Goal: Complete application form: Complete application form

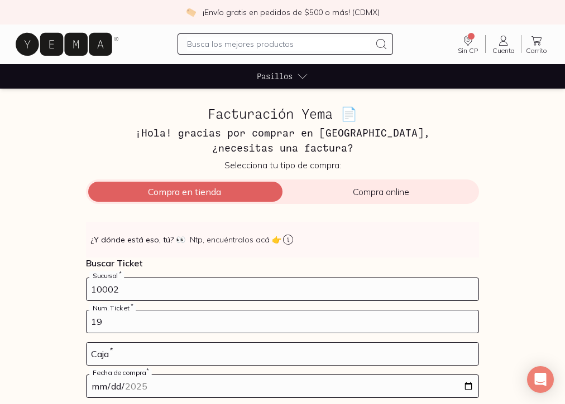
type input "19"
type input "01"
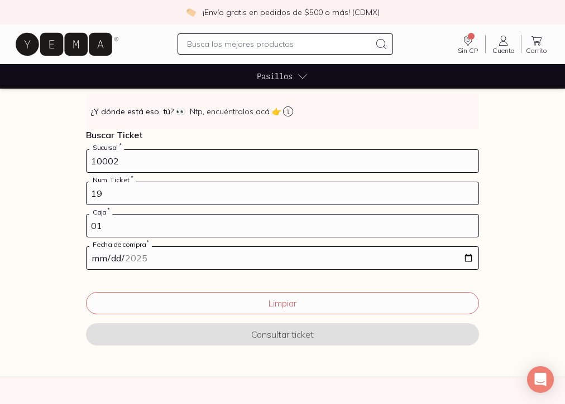
scroll to position [127, 0]
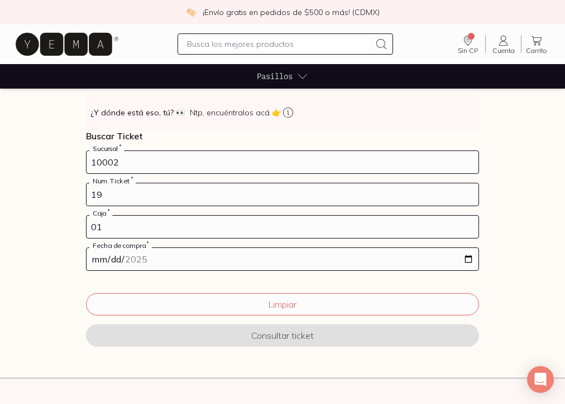
click at [199, 271] on form "10002 Sucursal * 19 Num. Ticket * 01 Caja * Fecha de compra * Limpiar Consultar…" at bounding box center [282, 256] width 393 height 210
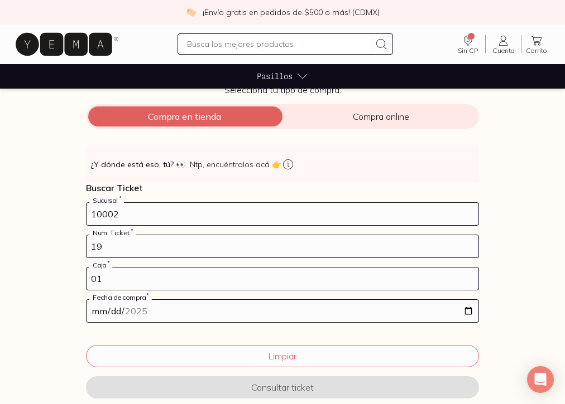
scroll to position [78, 0]
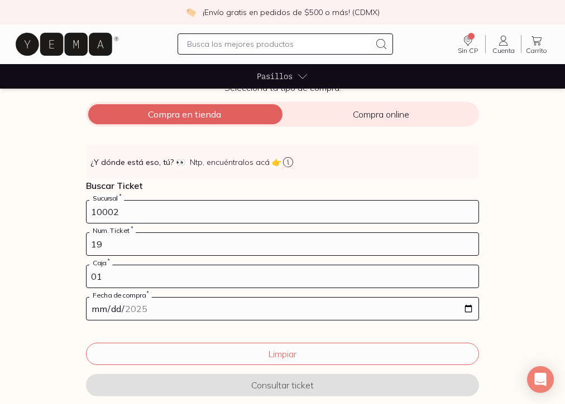
click at [167, 312] on input "date" at bounding box center [282, 309] width 392 height 22
type input "[DATE]"
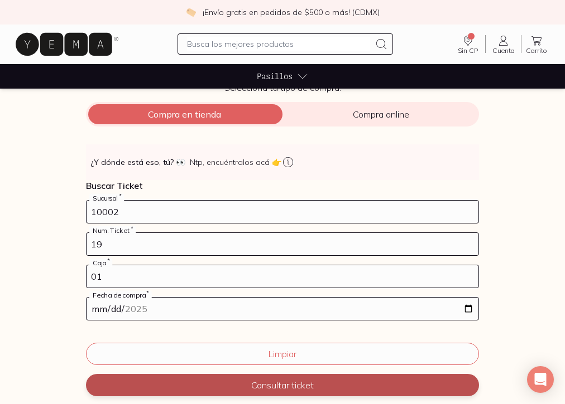
click at [208, 379] on button "Consultar ticket" at bounding box center [282, 385] width 393 height 22
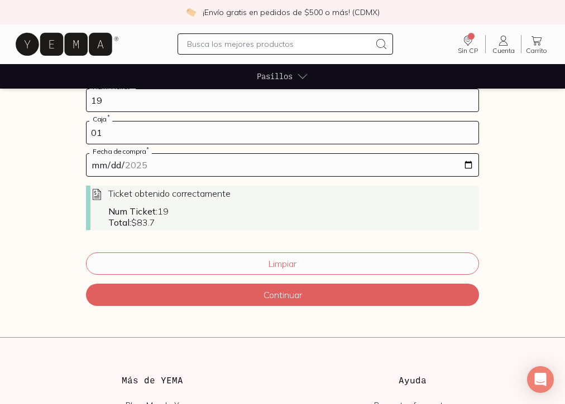
scroll to position [222, 0]
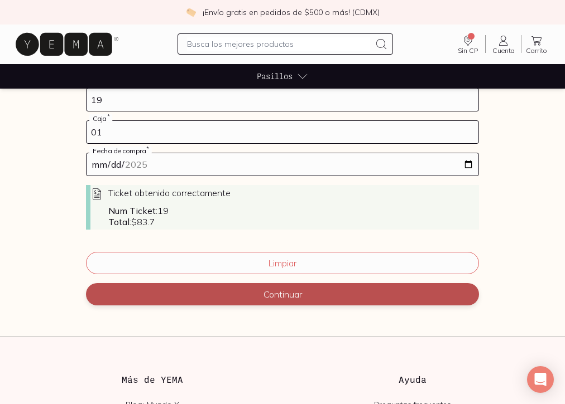
click at [261, 297] on button "Continuar" at bounding box center [282, 294] width 393 height 22
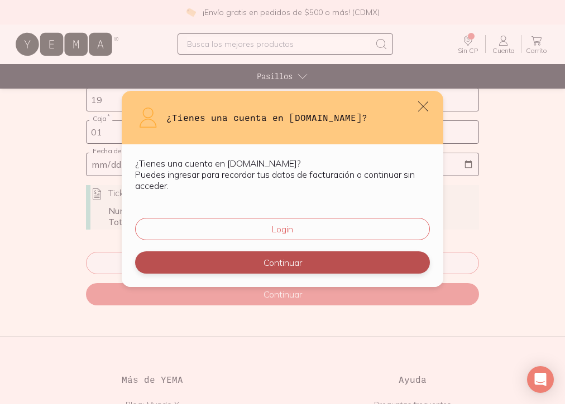
click at [263, 264] on button "Continuar" at bounding box center [282, 263] width 295 height 22
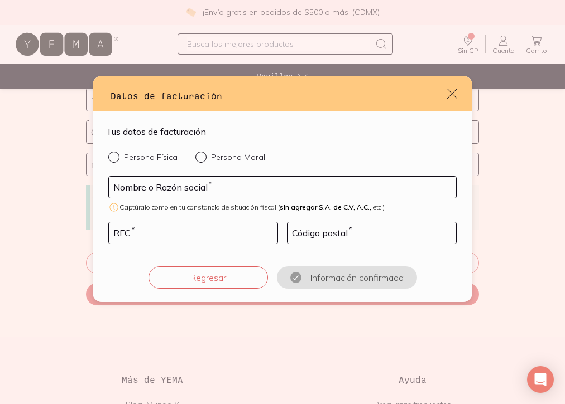
click at [111, 156] on input "Persona Física" at bounding box center [112, 156] width 9 height 9
radio input "true"
type input "[PERSON_NAME]"
type input "SAPM900409LB3"
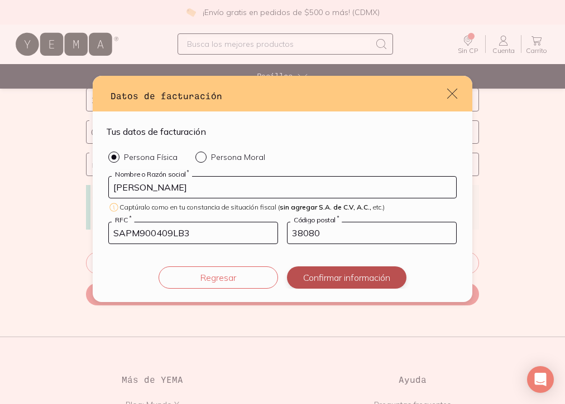
type input "38080"
click at [316, 275] on button "Confirmar información" at bounding box center [346, 278] width 119 height 22
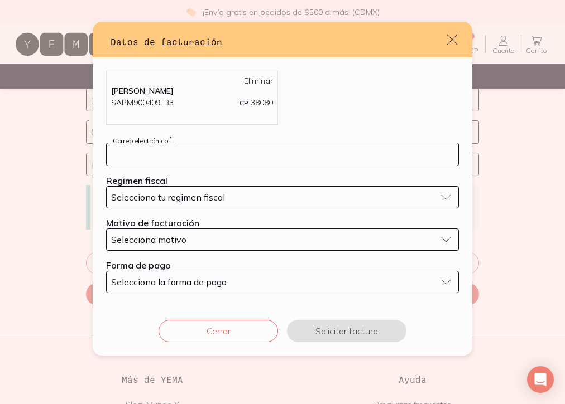
click at [204, 158] on input "default" at bounding box center [282, 154] width 351 height 22
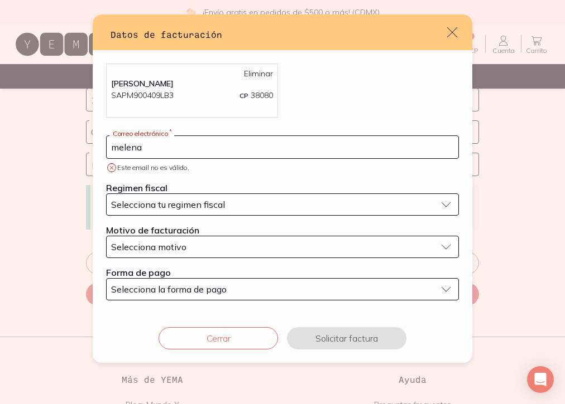
type input "[EMAIL_ADDRESS][DOMAIN_NAME]"
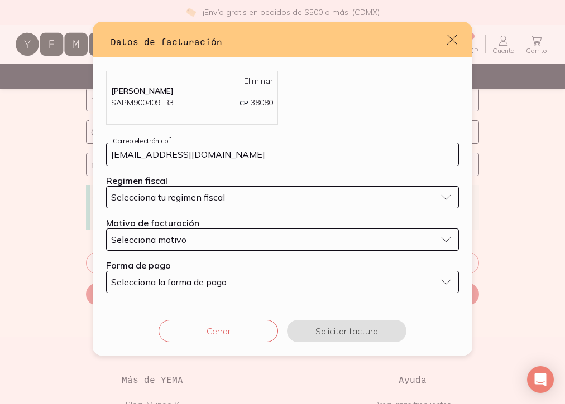
click at [218, 194] on span "Selecciona tu regimen fiscal" at bounding box center [168, 197] width 114 height 11
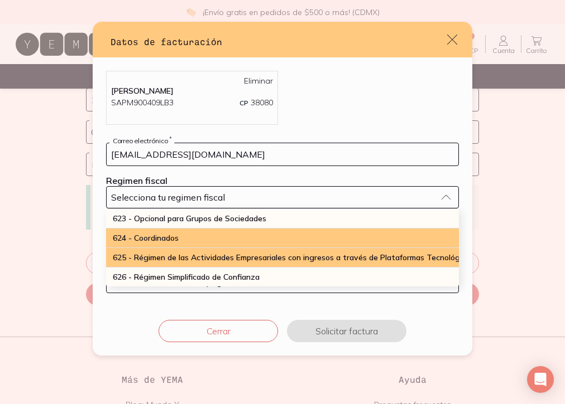
scroll to position [292, 0]
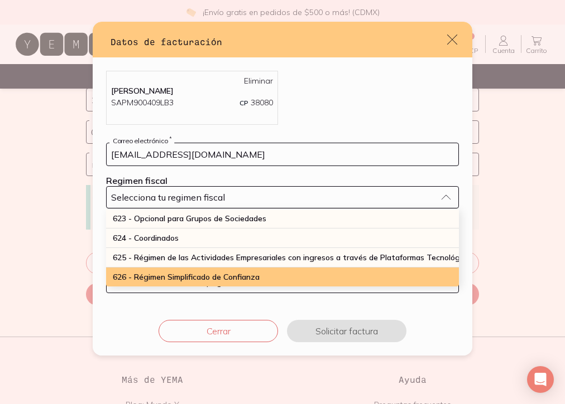
click at [210, 274] on span "626 - Régimen Simplificado de Confianza" at bounding box center [186, 277] width 147 height 10
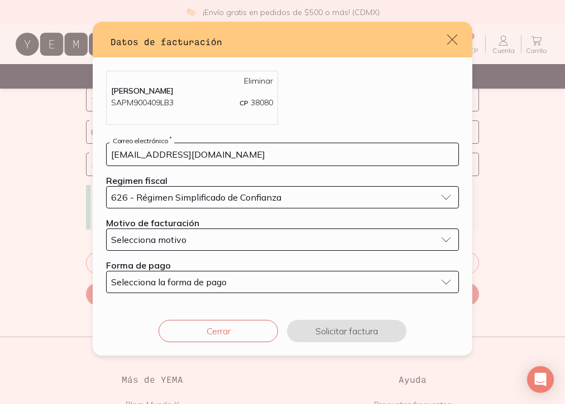
click at [214, 238] on div "Selecciona motivo" at bounding box center [273, 239] width 325 height 11
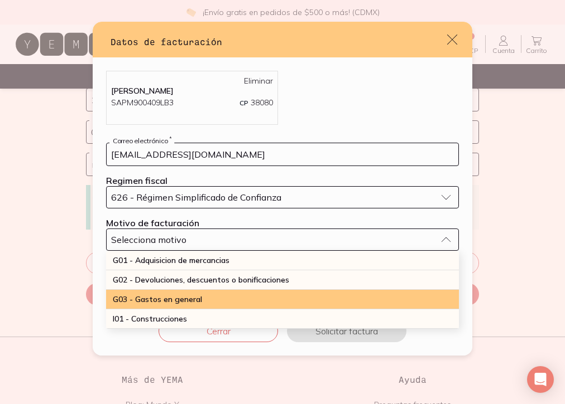
click at [209, 295] on div "G03 - Gastos en general" at bounding box center [282, 300] width 353 height 20
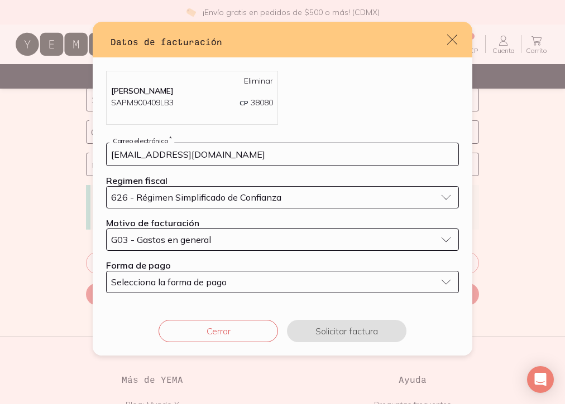
click at [214, 290] on button "Selecciona la forma de pago" at bounding box center [282, 282] width 353 height 22
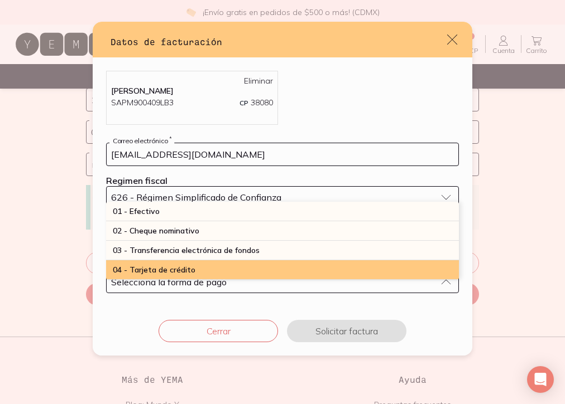
click at [207, 269] on div "04 - Tarjeta de crédito" at bounding box center [282, 271] width 353 height 20
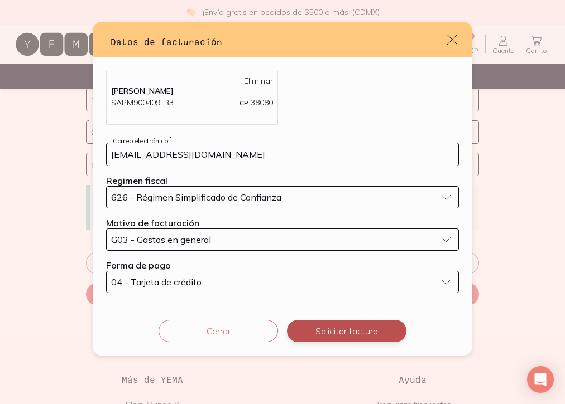
click at [320, 335] on button "Solicitar factura" at bounding box center [346, 331] width 119 height 22
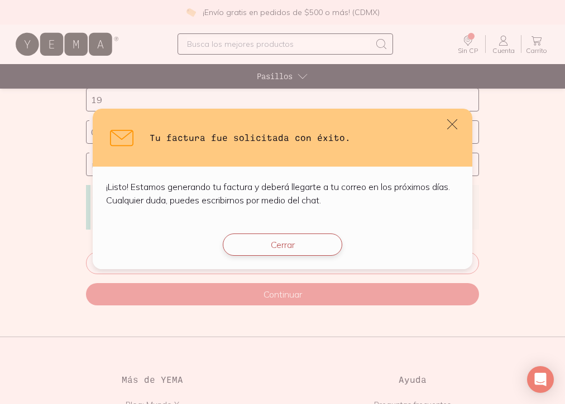
click at [271, 249] on button "Cerrar" at bounding box center [282, 245] width 119 height 22
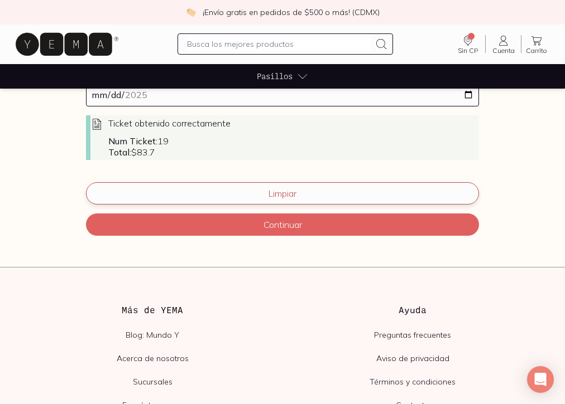
click at [172, 193] on button "Limpiar" at bounding box center [282, 193] width 393 height 22
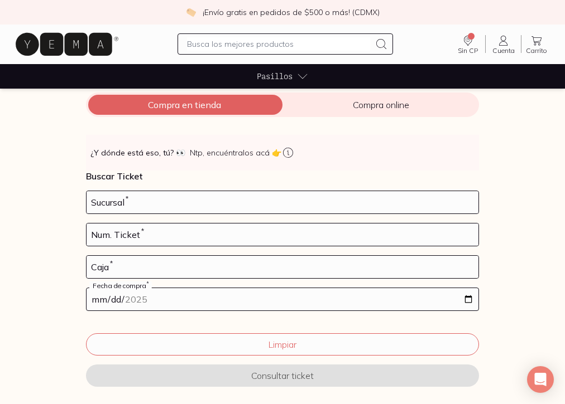
scroll to position [70, 0]
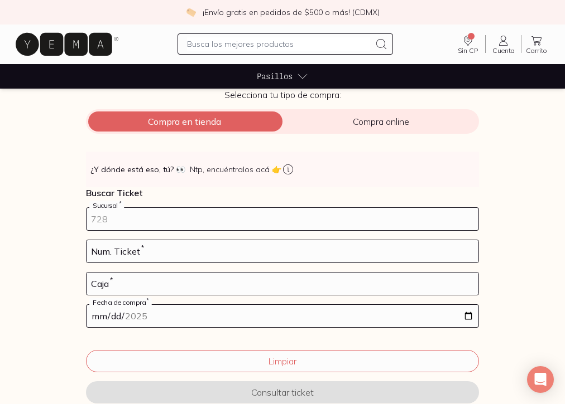
click at [151, 219] on input "number" at bounding box center [282, 219] width 392 height 22
type input "10002"
type input "12"
type input "01"
click at [105, 305] on label "Fecha de compra *" at bounding box center [120, 302] width 62 height 8
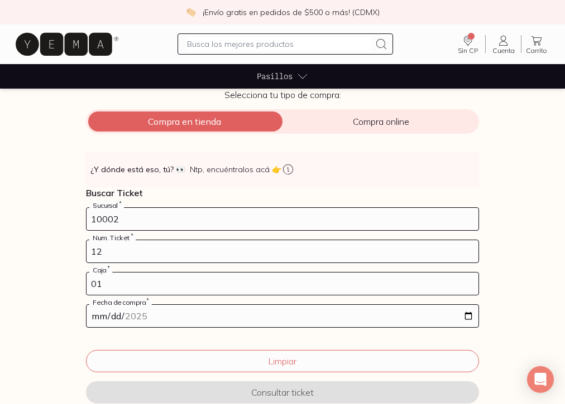
click at [104, 312] on input "date" at bounding box center [282, 316] width 392 height 22
type input "[DATE]"
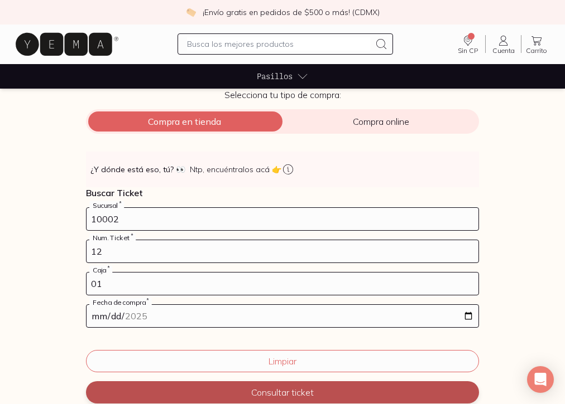
click at [268, 389] on button "Consultar ticket" at bounding box center [282, 393] width 393 height 22
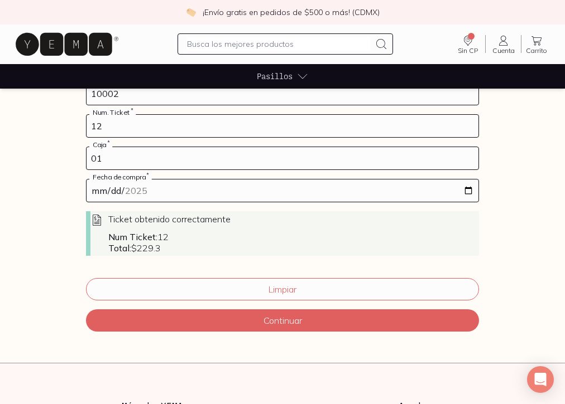
scroll to position [197, 0]
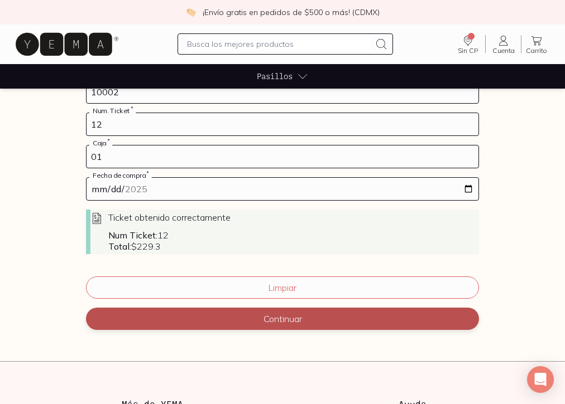
click at [273, 324] on button "Continuar" at bounding box center [282, 319] width 393 height 22
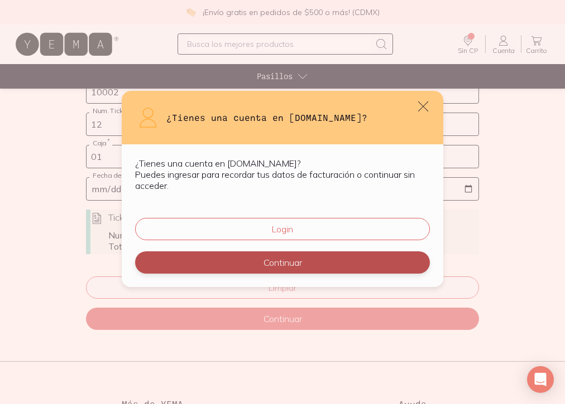
click at [264, 257] on button "Continuar" at bounding box center [282, 263] width 295 height 22
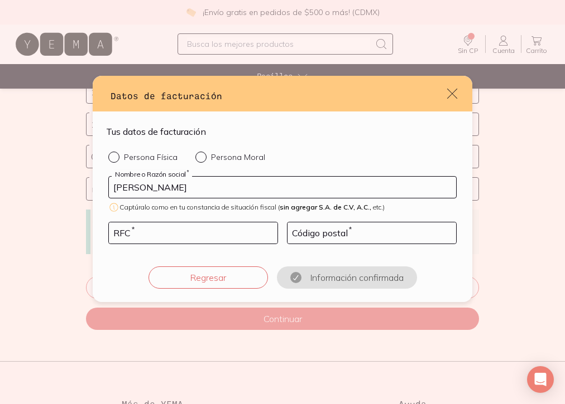
type input "[PERSON_NAME]"
click at [124, 166] on div "Persona Física Persona Moral [PERSON_NAME] Nombre o Razón social * Captúralo co…" at bounding box center [282, 220] width 353 height 137
click at [124, 160] on p "Persona Física" at bounding box center [151, 157] width 54 height 10
click at [117, 160] on input "Persona Física" at bounding box center [112, 156] width 9 height 9
radio input "true"
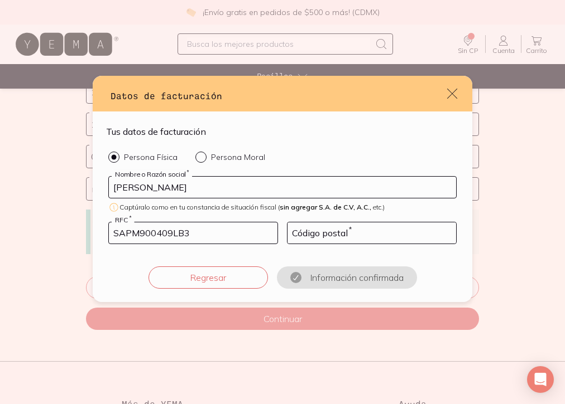
type input "SAPM900409LB3"
click at [309, 234] on input "default" at bounding box center [371, 233] width 168 height 21
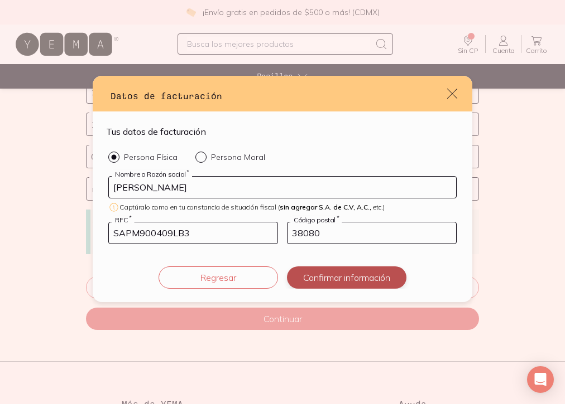
type input "38080"
click at [326, 278] on button "Confirmar información" at bounding box center [346, 278] width 119 height 22
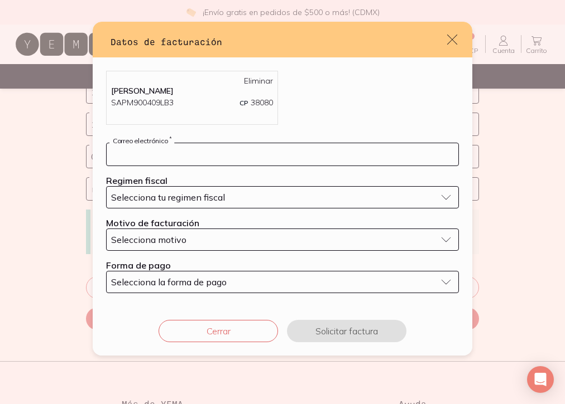
click at [199, 155] on input "default" at bounding box center [282, 154] width 351 height 22
type input "[EMAIL_ADDRESS][DOMAIN_NAME]"
click at [219, 186] on div "Regimen fiscal Selecciona tu regimen fiscal" at bounding box center [282, 191] width 353 height 33
click at [216, 200] on span "Selecciona tu regimen fiscal" at bounding box center [168, 197] width 114 height 11
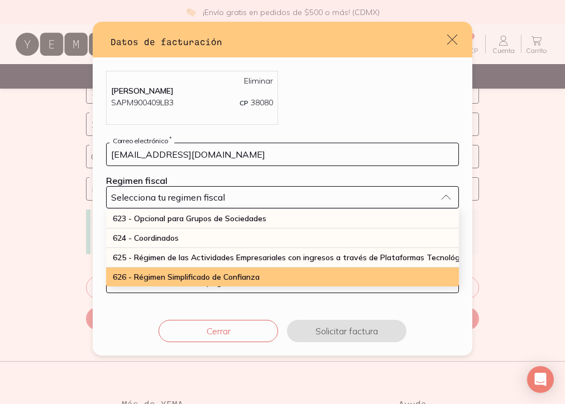
scroll to position [292, 0]
click at [201, 273] on span "626 - Régimen Simplificado de Confianza" at bounding box center [186, 277] width 147 height 10
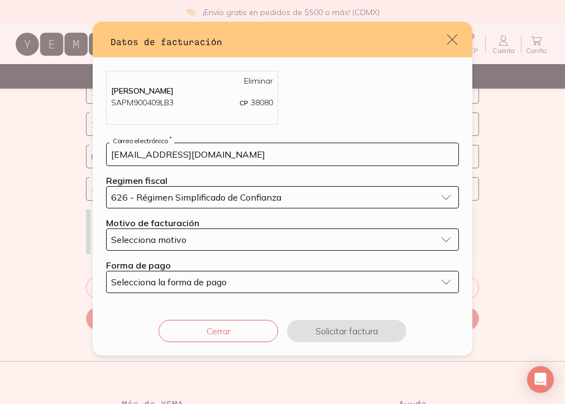
click at [202, 240] on div "Selecciona motivo" at bounding box center [273, 239] width 325 height 11
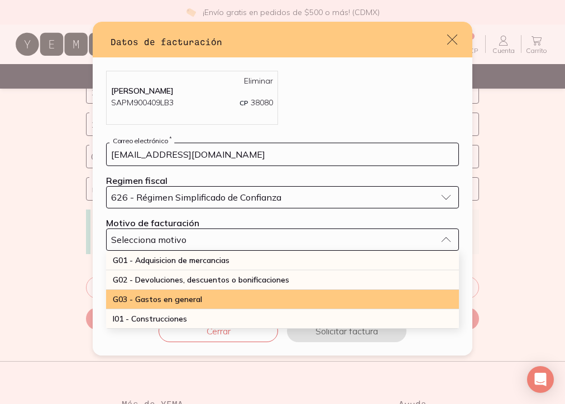
click at [198, 297] on span "G03 - Gastos en general" at bounding box center [157, 300] width 89 height 10
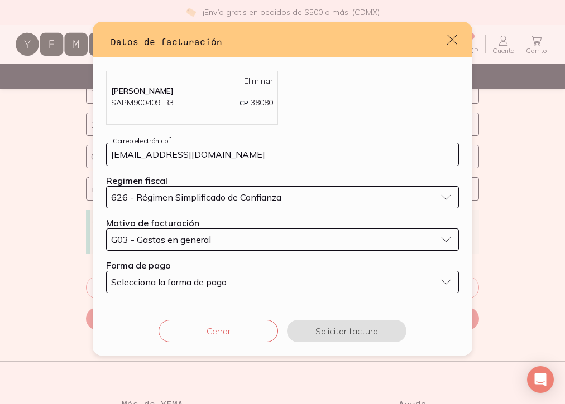
click at [203, 277] on span "Selecciona la forma de pago" at bounding box center [168, 282] width 115 height 11
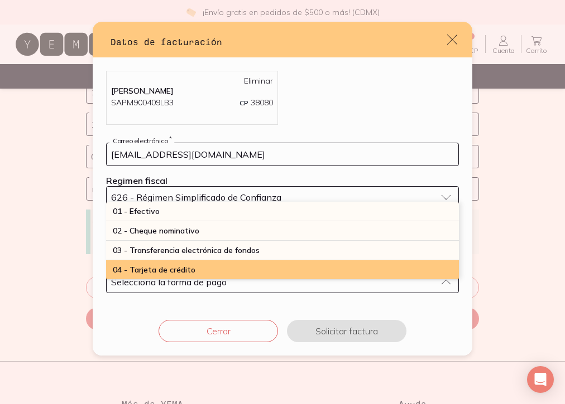
click at [199, 269] on div "04 - Tarjeta de crédito" at bounding box center [282, 271] width 353 height 20
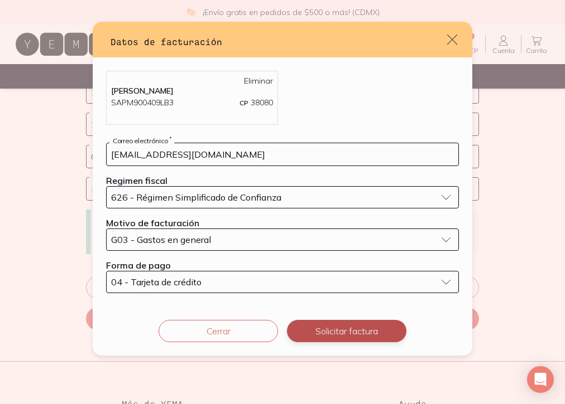
click at [321, 329] on button "Solicitar factura" at bounding box center [346, 331] width 119 height 22
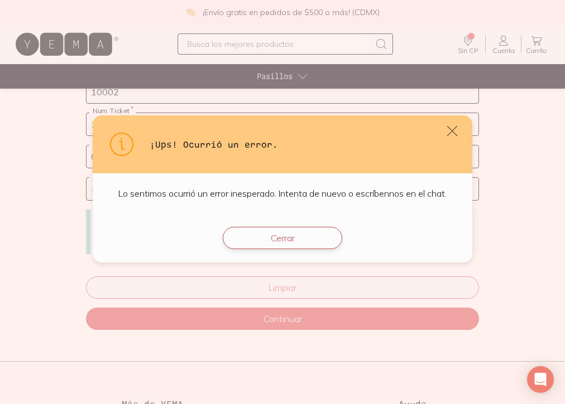
click at [290, 238] on button "Cerrar" at bounding box center [282, 238] width 119 height 22
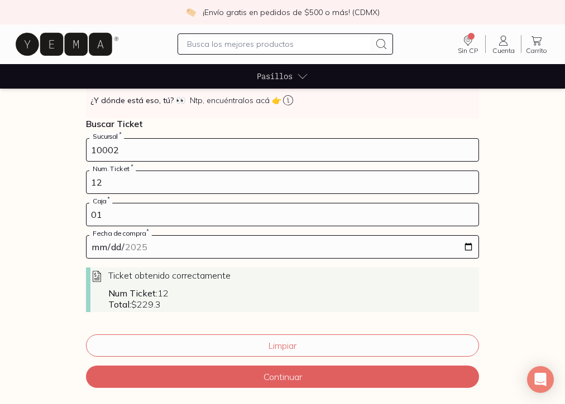
scroll to position [144, 0]
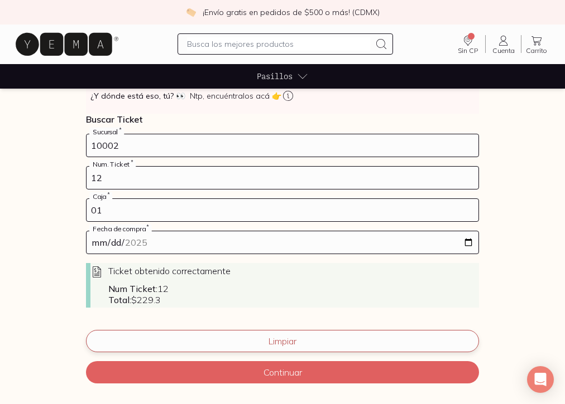
click at [187, 343] on button "Limpiar" at bounding box center [282, 341] width 393 height 22
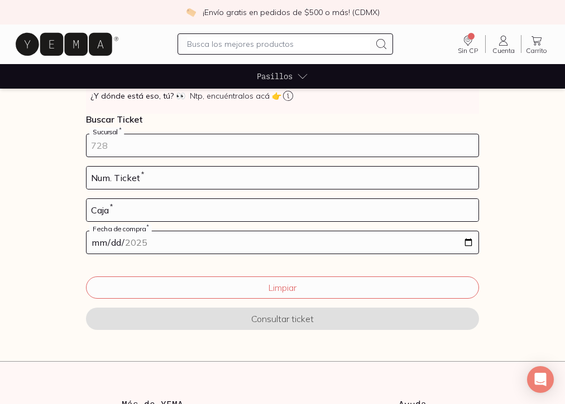
click at [151, 148] on input "number" at bounding box center [282, 145] width 392 height 22
type input "10002"
click at [544, 381] on icon "Open Intercom Messenger" at bounding box center [539, 380] width 13 height 15
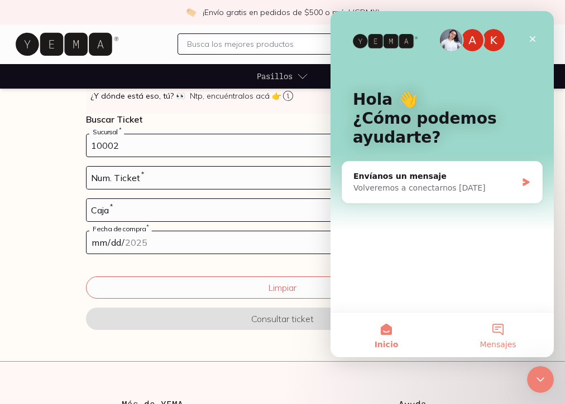
scroll to position [0, 0]
click at [428, 192] on div "Volveremos a conectarnos [DATE]" at bounding box center [434, 188] width 163 height 12
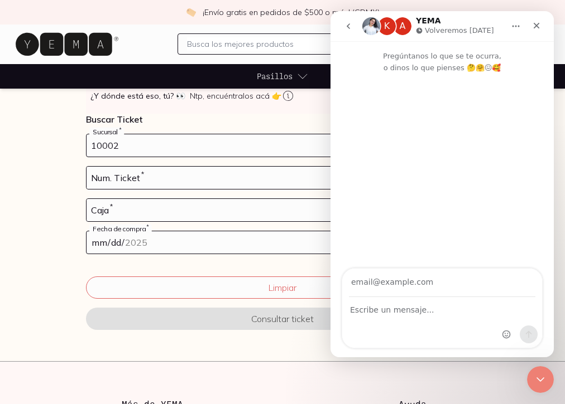
click at [349, 28] on icon "go back" at bounding box center [347, 26] width 3 height 6
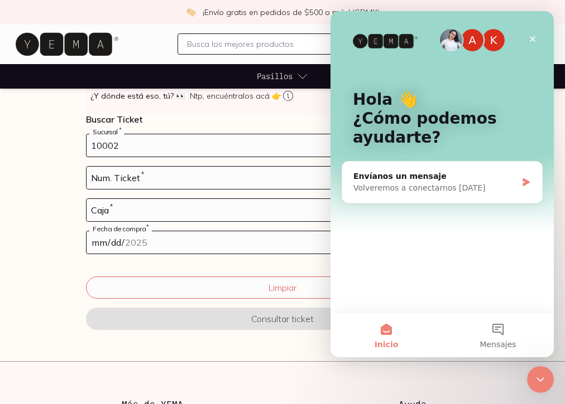
click at [261, 267] on form "10002 Sucursal * Num. Ticket * Caja * Fecha de compra * Limpiar Consultar ticket" at bounding box center [282, 239] width 393 height 210
click at [528, 36] on icon "Cerrar" at bounding box center [532, 39] width 9 height 9
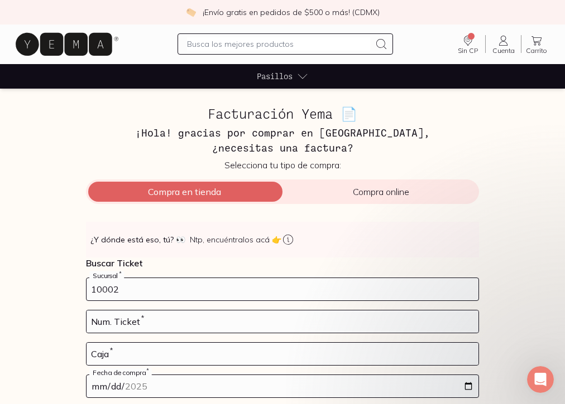
scroll to position [144, 0]
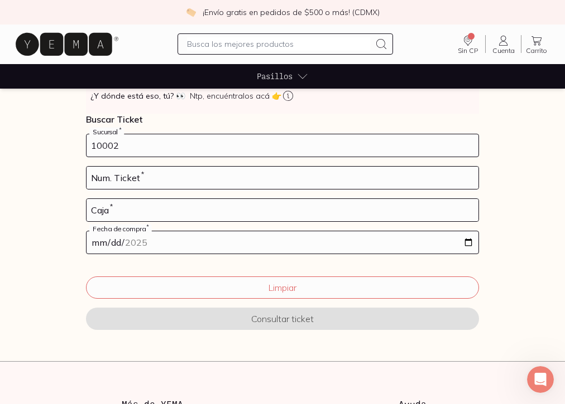
click at [273, 161] on form "10002 Sucursal * Num. Ticket * Caja * Fecha de compra * Limpiar Consultar ticket" at bounding box center [282, 239] width 393 height 210
click at [264, 176] on input "number" at bounding box center [282, 178] width 392 height 22
type input "236"
